Goal: Task Accomplishment & Management: Manage account settings

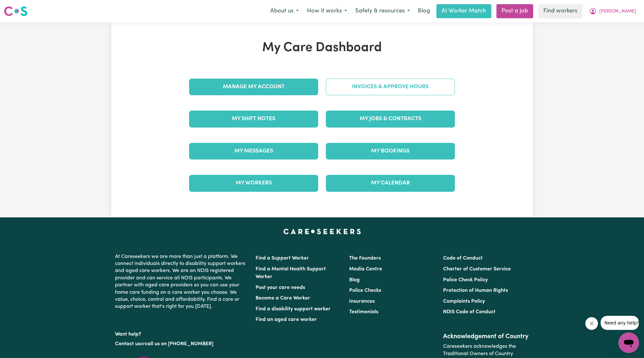
click at [381, 91] on link "Invoices & Approve Hours" at bounding box center [390, 87] width 129 height 17
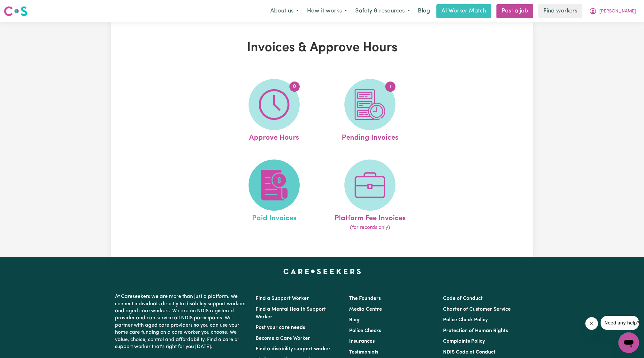
click at [272, 178] on img at bounding box center [274, 185] width 31 height 31
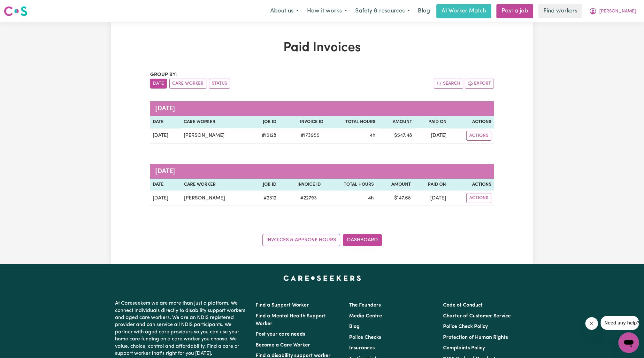
click at [589, 84] on div "Paid Invoices Group by: Date Care Worker Status Search Export [DATE] Date Care …" at bounding box center [322, 142] width 644 height 241
click at [621, 11] on span "[PERSON_NAME]" at bounding box center [617, 11] width 37 height 7
click at [616, 19] on link "My Dashboard" at bounding box center [614, 25] width 50 height 12
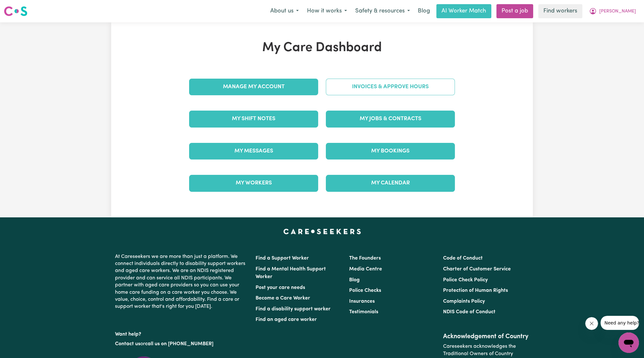
click at [426, 87] on link "Invoices & Approve Hours" at bounding box center [390, 87] width 129 height 17
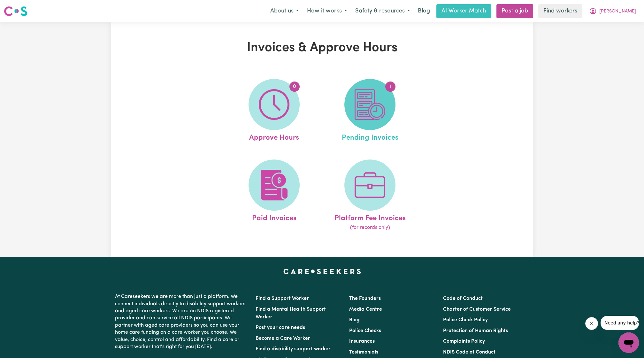
click at [388, 112] on span "1" at bounding box center [369, 104] width 51 height 51
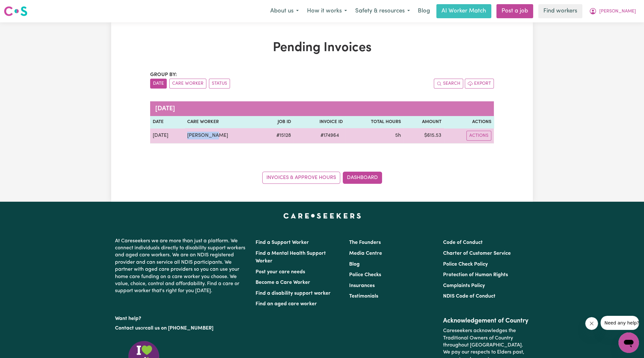
drag, startPoint x: 213, startPoint y: 139, endPoint x: 184, endPoint y: 135, distance: 29.9
click at [185, 135] on td "[PERSON_NAME]" at bounding box center [223, 135] width 76 height 15
copy td "[PERSON_NAME]"
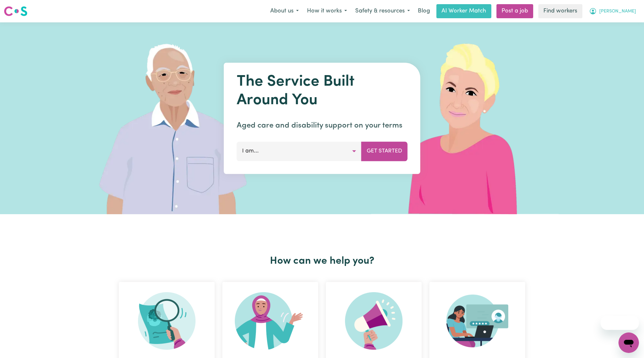
click at [622, 17] on button "[PERSON_NAME]" at bounding box center [612, 10] width 55 height 13
click at [606, 34] on link "Logout" at bounding box center [614, 37] width 50 height 12
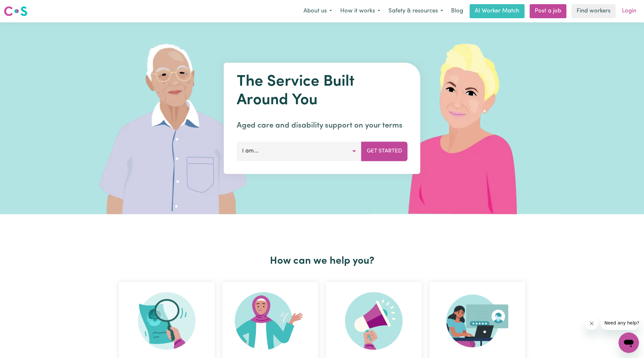
click at [629, 17] on link "Login" at bounding box center [629, 11] width 22 height 14
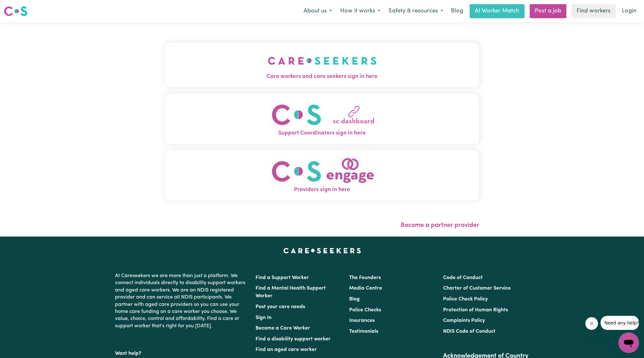
click at [357, 70] on img "Care workers and care seekers sign in here" at bounding box center [322, 61] width 109 height 24
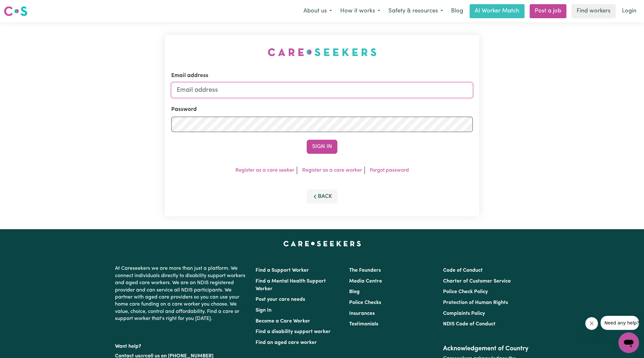
click at [295, 92] on input "Email address" at bounding box center [321, 89] width 301 height 15
drag, startPoint x: 209, startPoint y: 91, endPoint x: 389, endPoint y: 91, distance: 180.1
click at [389, 91] on input "superuser~ethan@careseekers.com.au" at bounding box center [321, 89] width 301 height 15
type input "superuser~abigailk06@gmail.com"
click at [316, 143] on button "Sign In" at bounding box center [321, 147] width 31 height 14
